Goal: Navigation & Orientation: Find specific page/section

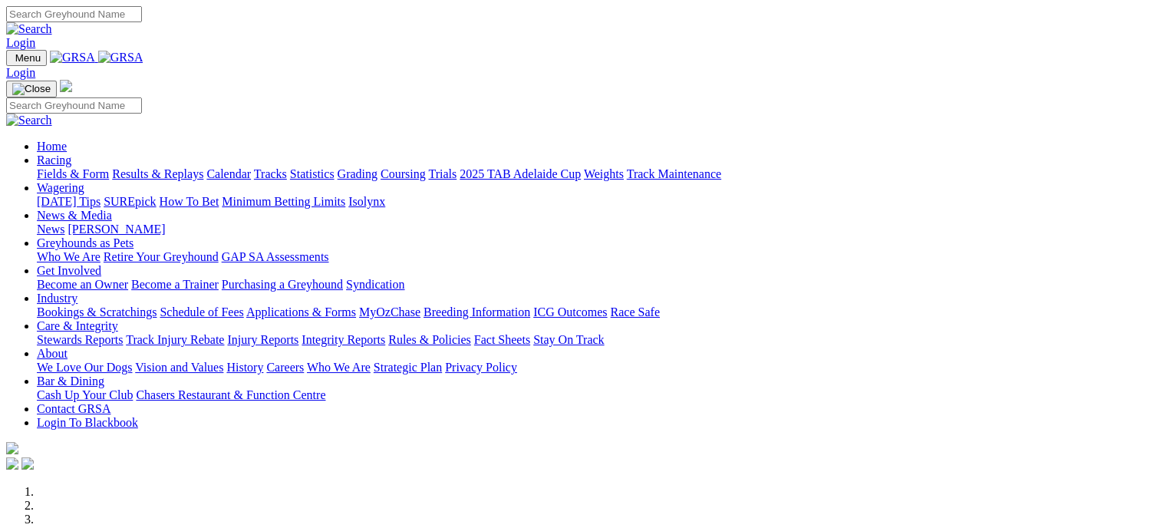
click at [456, 167] on link "Trials" at bounding box center [442, 173] width 28 height 13
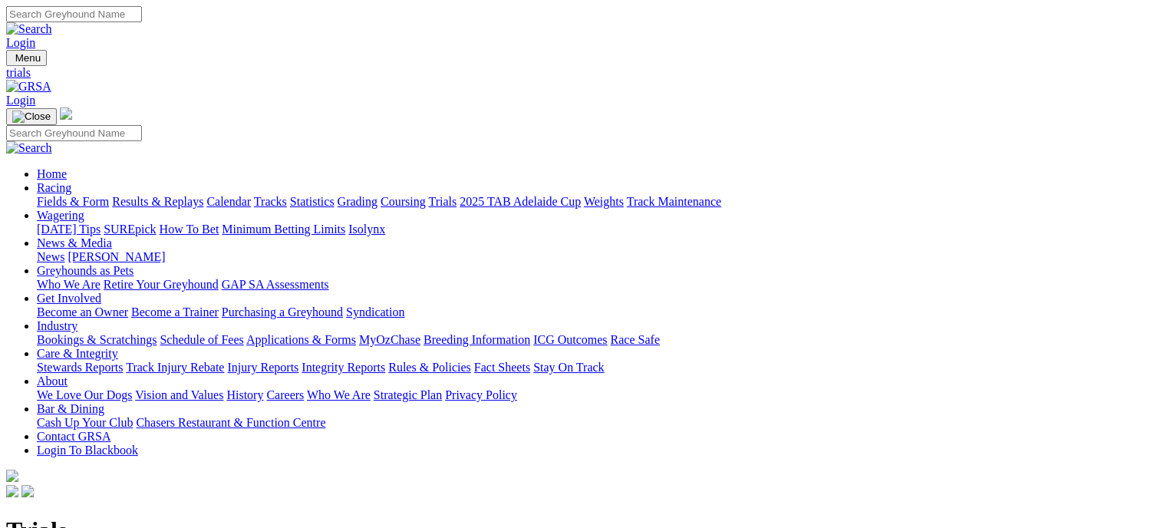
click at [287, 195] on link "Tracks" at bounding box center [270, 201] width 33 height 13
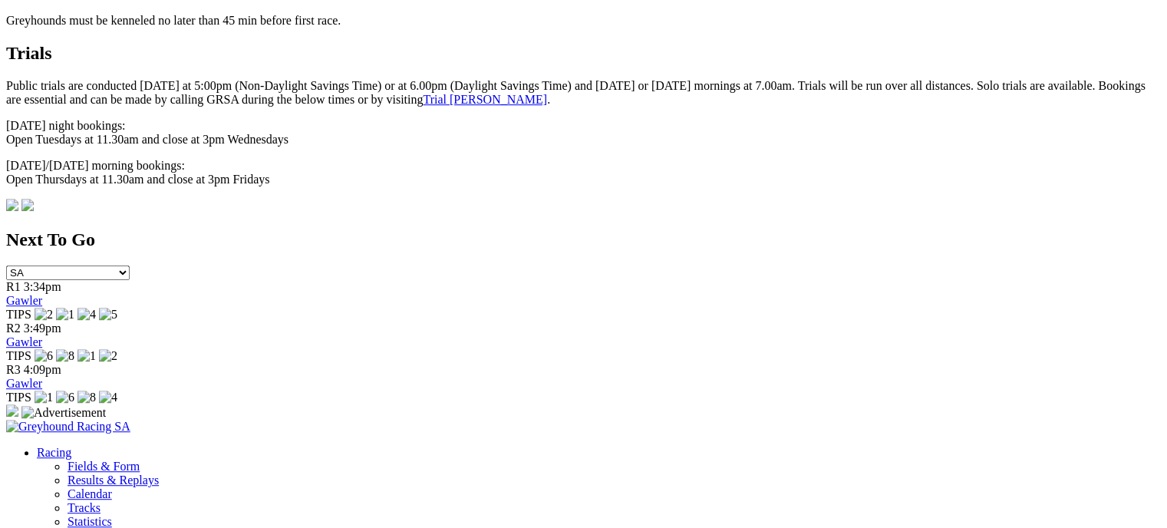
scroll to position [690, 0]
